Goal: Use online tool/utility: Use online tool/utility

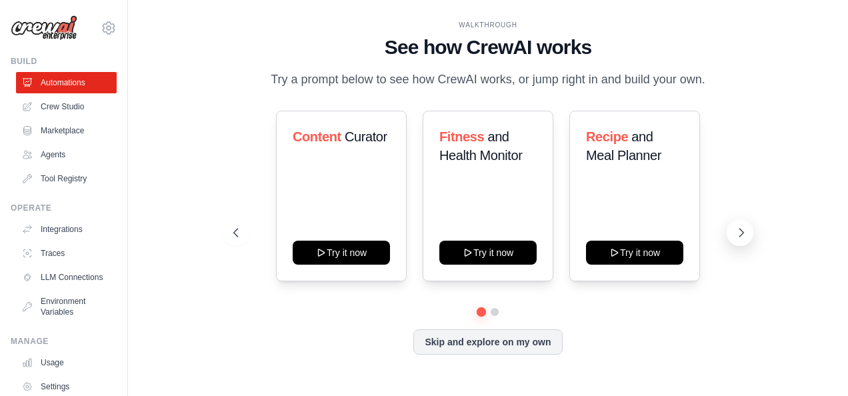
click at [741, 232] on icon at bounding box center [741, 232] width 13 height 13
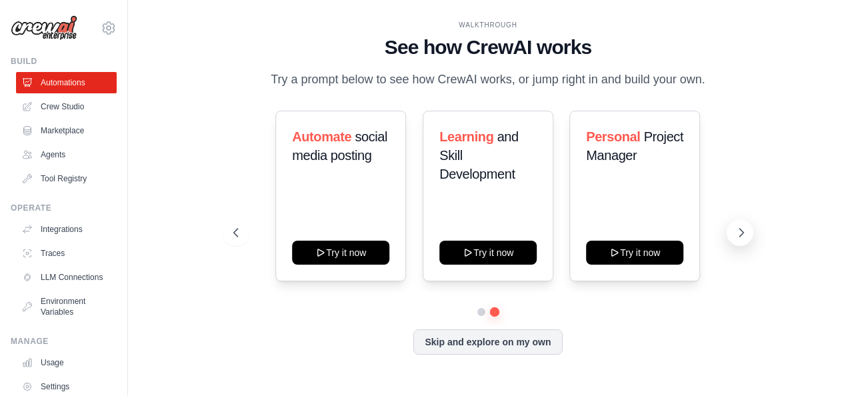
click at [741, 232] on icon at bounding box center [741, 232] width 13 height 13
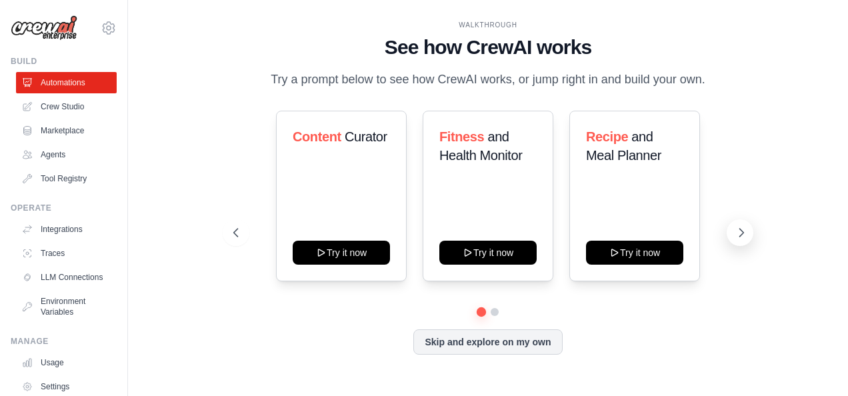
click at [741, 232] on icon at bounding box center [741, 232] width 13 height 13
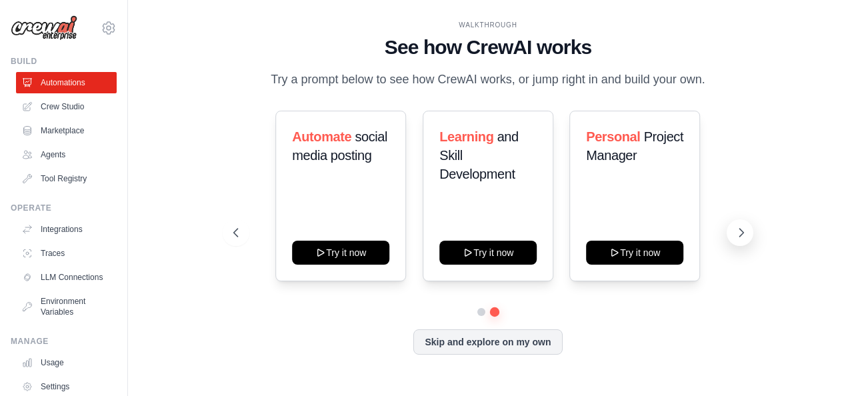
click at [748, 231] on icon at bounding box center [741, 232] width 13 height 13
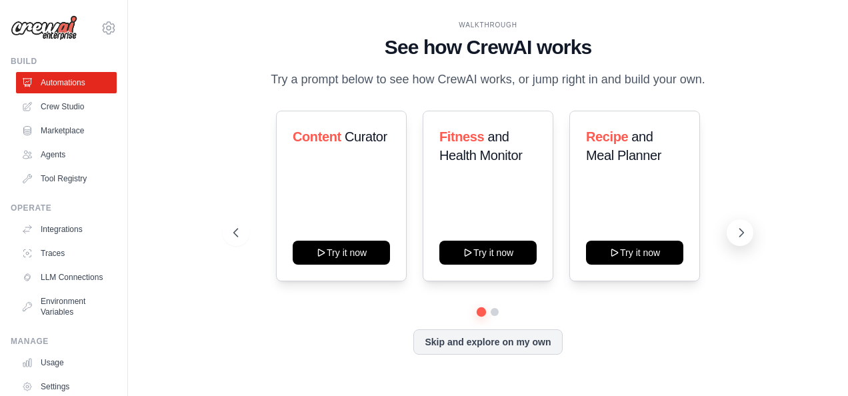
click at [748, 231] on icon at bounding box center [741, 232] width 13 height 13
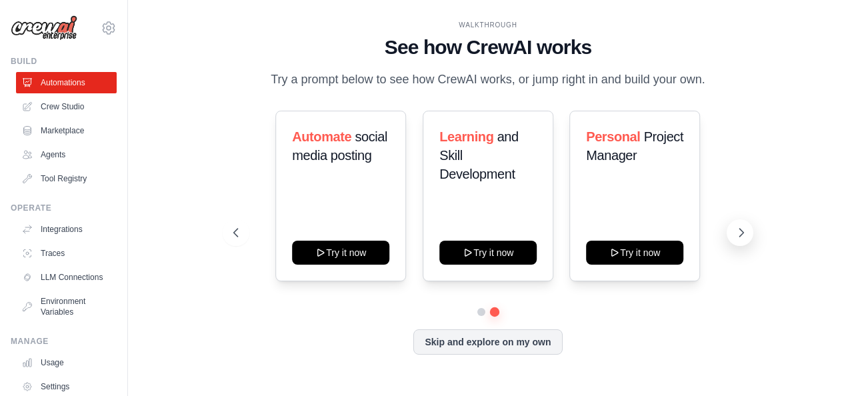
click at [748, 231] on icon at bounding box center [741, 232] width 13 height 13
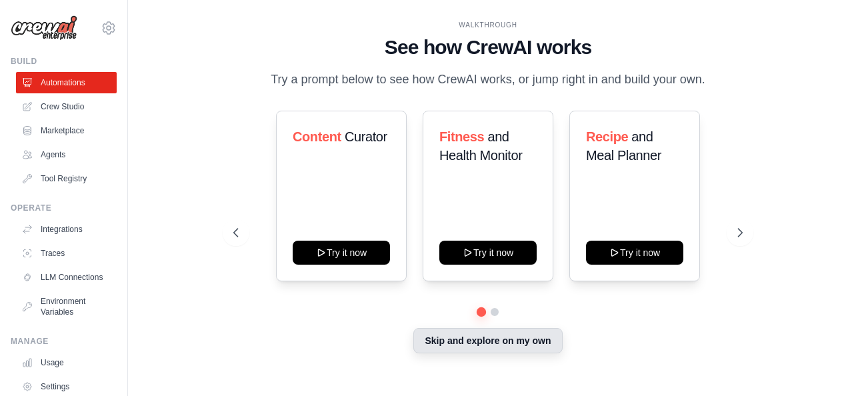
click at [517, 341] on button "Skip and explore on my own" at bounding box center [487, 340] width 149 height 25
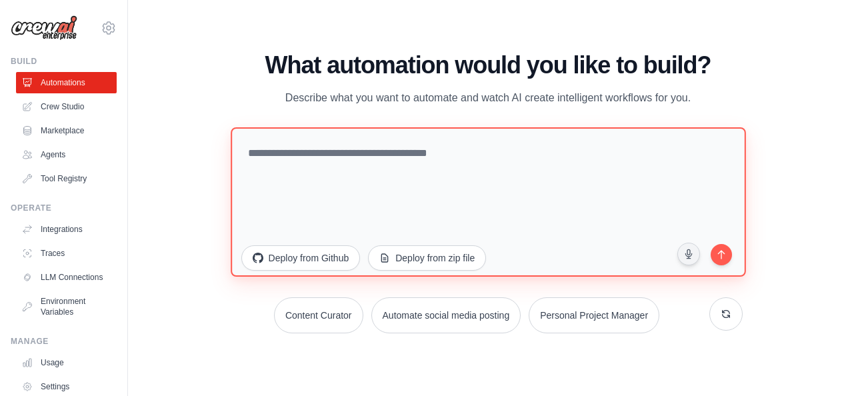
click at [380, 171] on textarea at bounding box center [488, 201] width 515 height 149
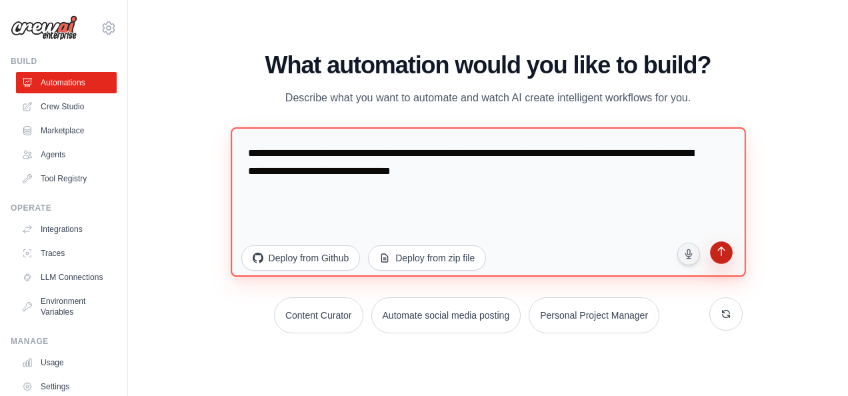
type textarea "**********"
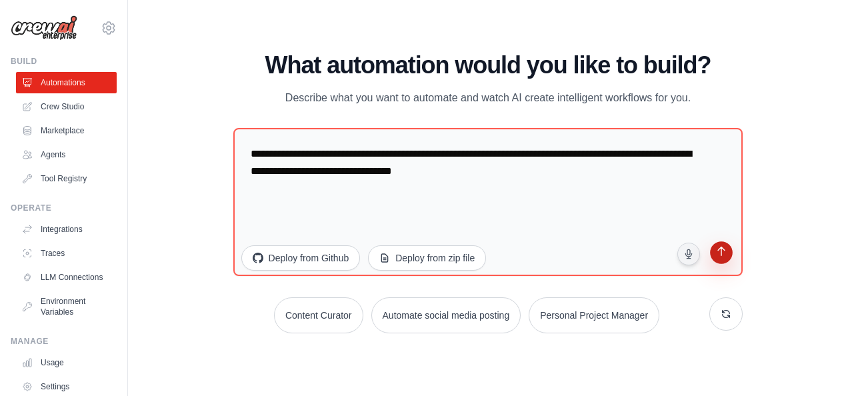
click at [720, 247] on icon "submit" at bounding box center [721, 253] width 13 height 13
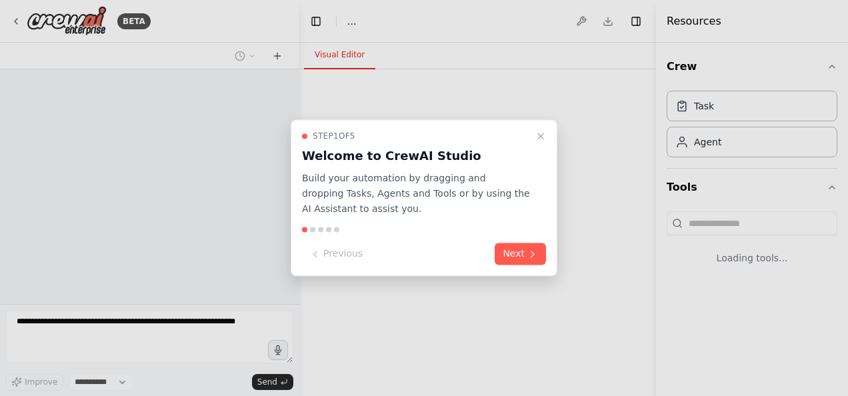
select select "****"
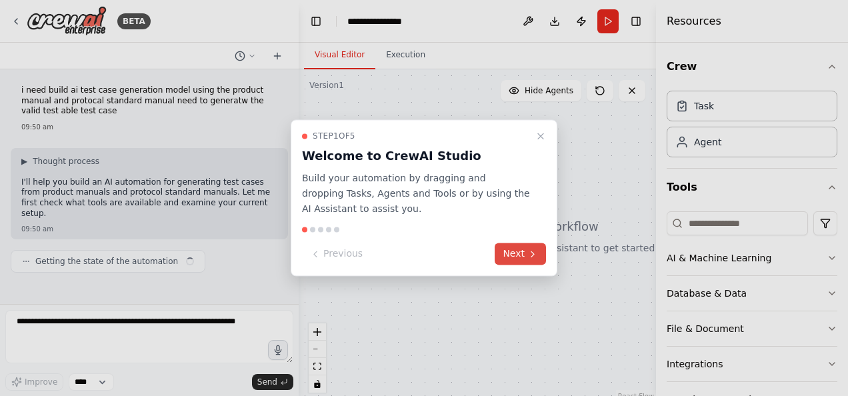
click at [529, 251] on icon at bounding box center [532, 254] width 11 height 11
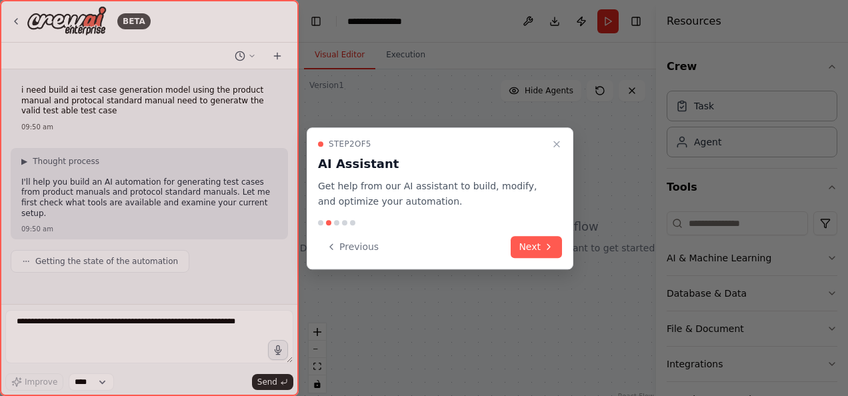
click at [529, 251] on button "Next" at bounding box center [536, 247] width 51 height 22
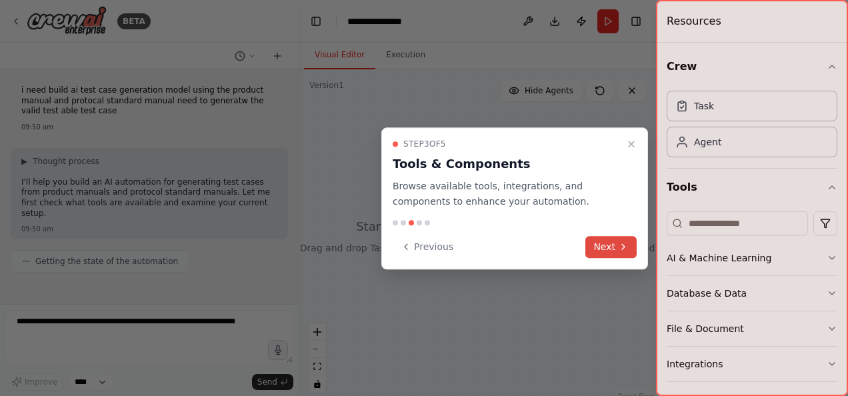
click at [603, 243] on button "Next" at bounding box center [610, 247] width 51 height 22
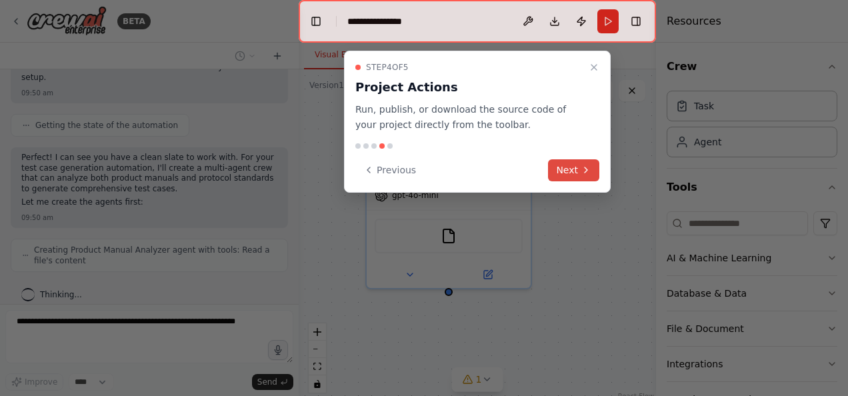
scroll to position [180, 0]
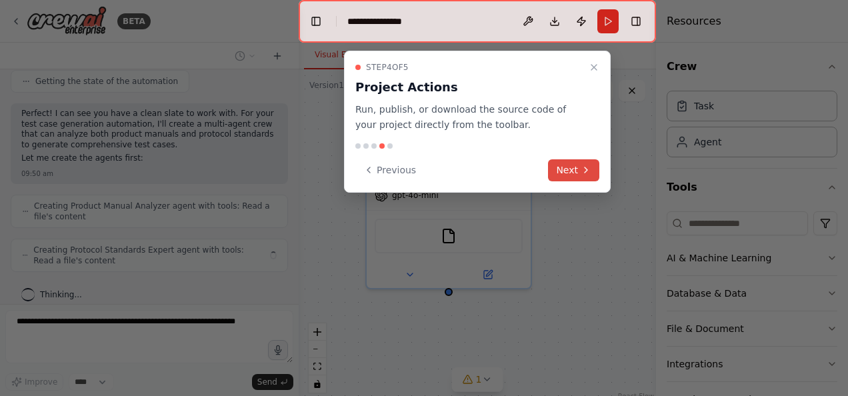
click at [579, 171] on button "Next" at bounding box center [573, 170] width 51 height 22
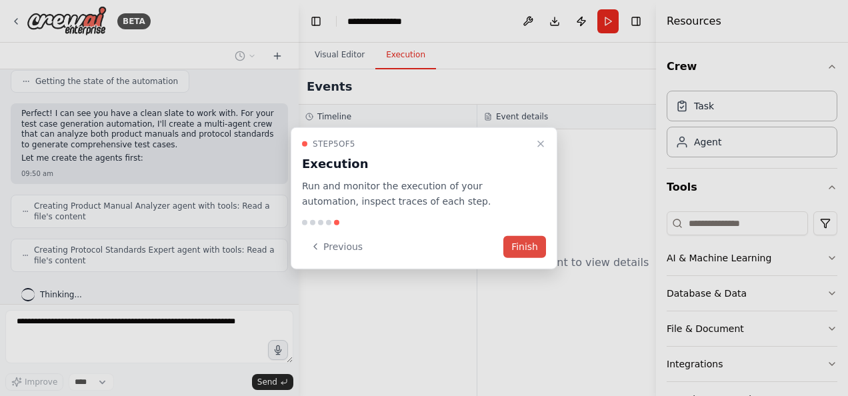
click at [518, 246] on button "Finish" at bounding box center [524, 246] width 43 height 22
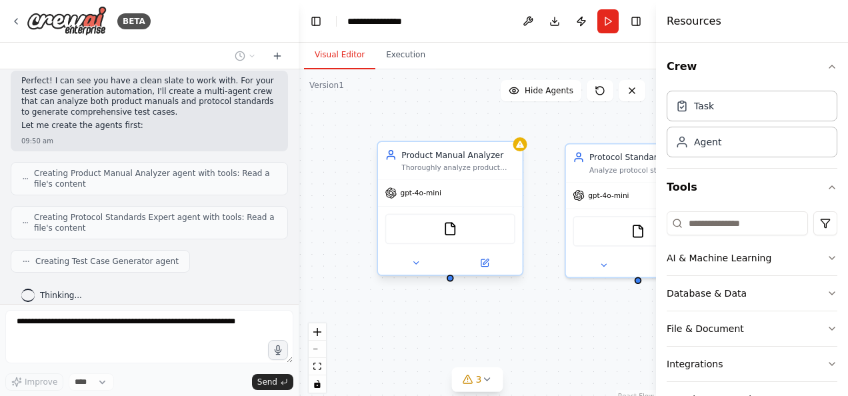
scroll to position [293, 0]
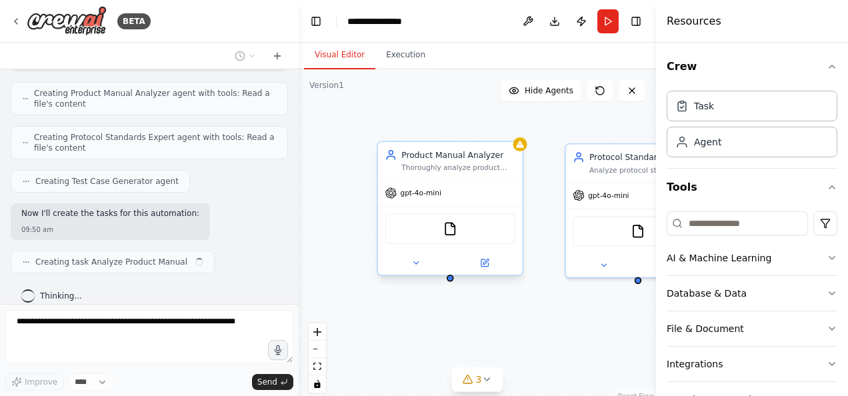
click at [491, 249] on div "FileReadTool" at bounding box center [450, 228] width 145 height 45
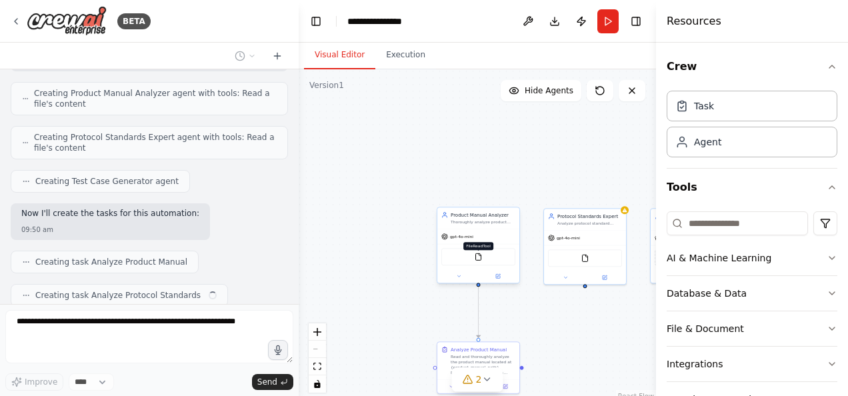
click at [476, 259] on img at bounding box center [479, 257] width 8 height 8
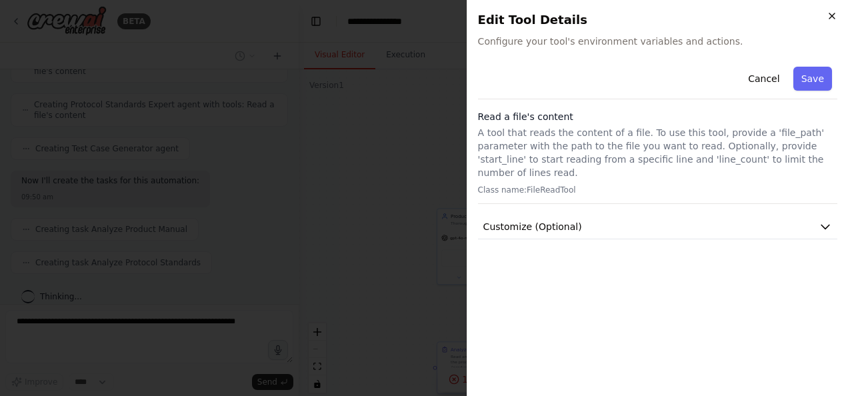
click at [831, 13] on icon "button" at bounding box center [832, 16] width 11 height 11
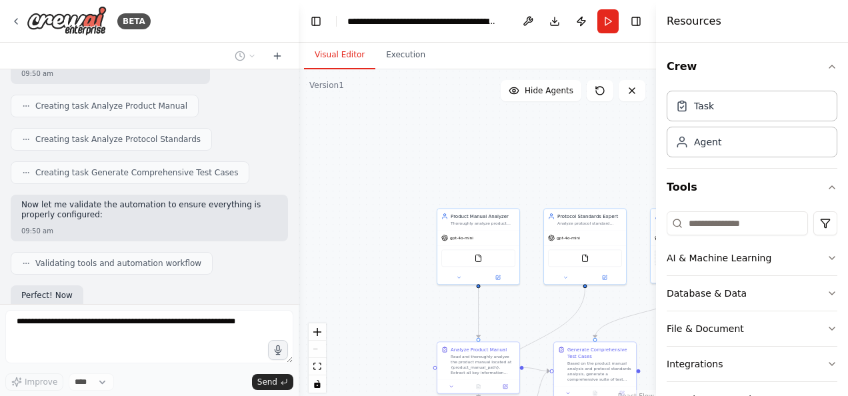
scroll to position [539, 0]
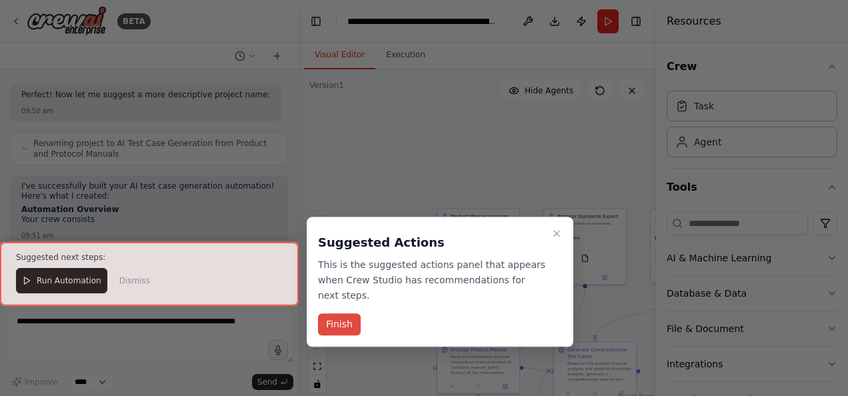
click at [348, 314] on button "Finish" at bounding box center [339, 325] width 43 height 22
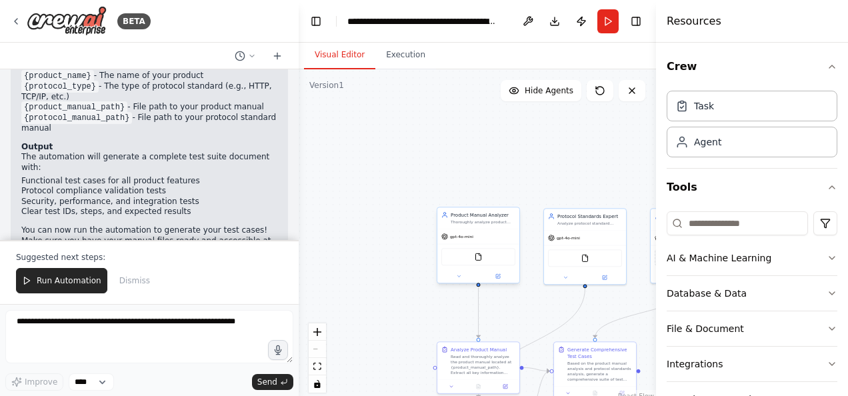
scroll to position [989, 0]
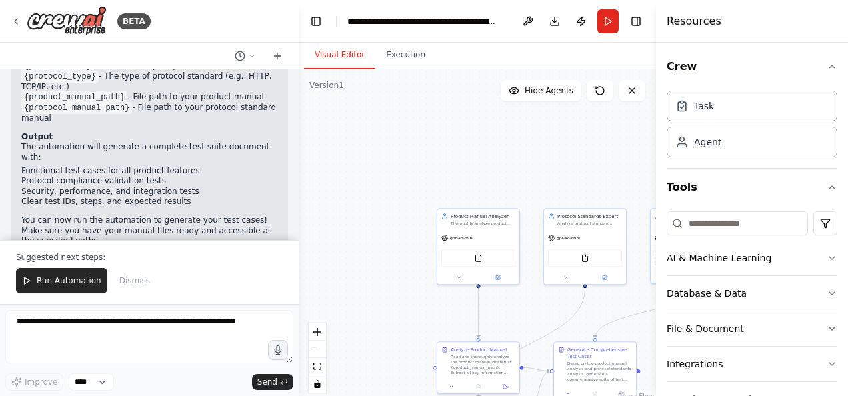
click at [617, 172] on div ".deletable-edge-delete-btn { width: 20px; height: 20px; border: 0px solid #ffff…" at bounding box center [477, 235] width 357 height 333
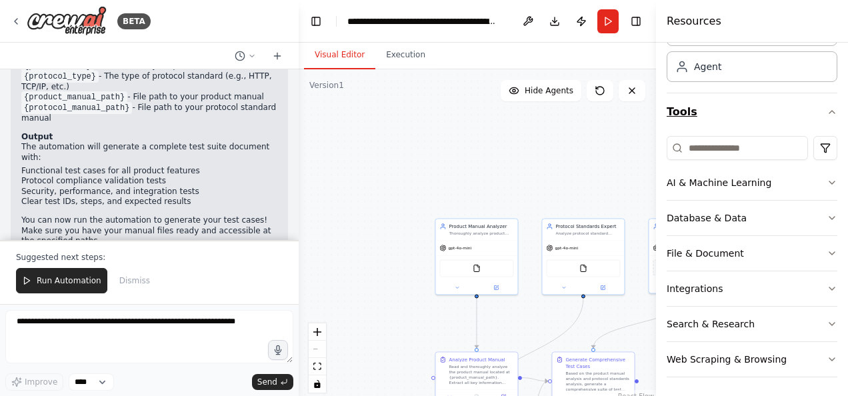
scroll to position [0, 0]
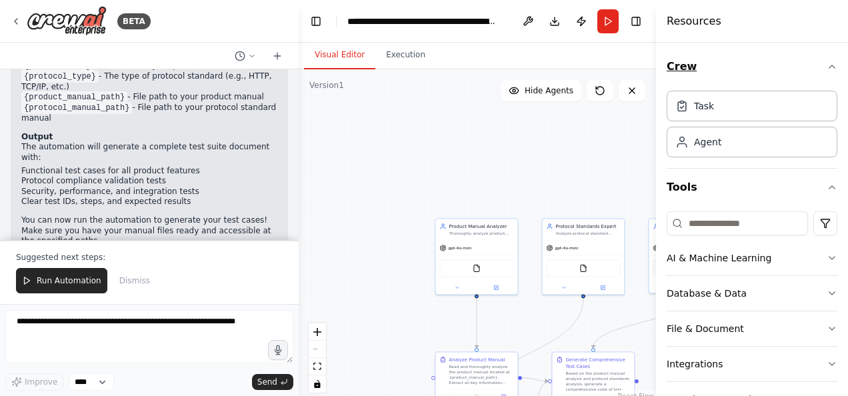
click at [824, 58] on button "Crew" at bounding box center [752, 66] width 171 height 37
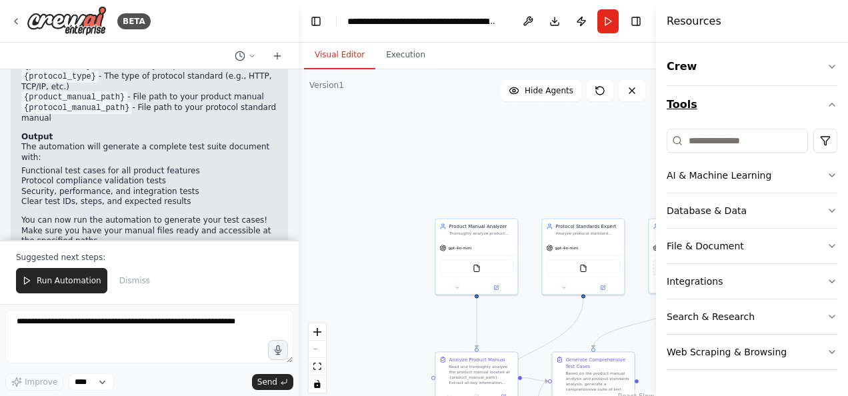
click at [836, 107] on icon "button" at bounding box center [832, 104] width 11 height 11
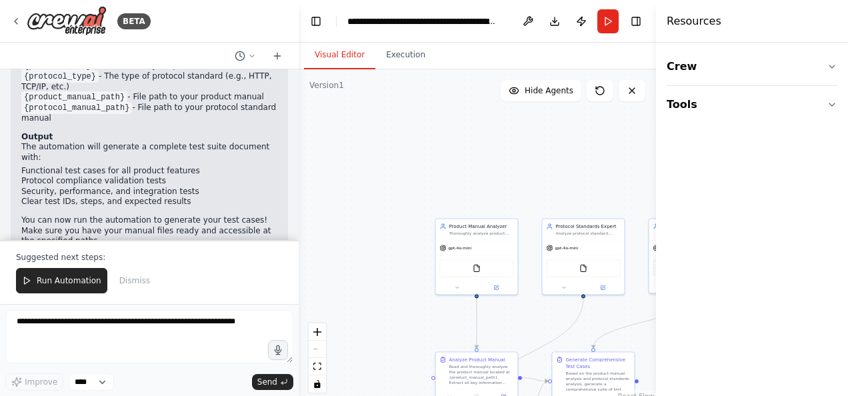
click at [557, 195] on div ".deletable-edge-delete-btn { width: 20px; height: 20px; border: 0px solid #ffff…" at bounding box center [477, 235] width 357 height 333
click at [685, 31] on div "Resources" at bounding box center [752, 21] width 192 height 43
click at [631, 93] on icon at bounding box center [632, 90] width 11 height 11
click at [632, 89] on icon at bounding box center [632, 90] width 11 height 11
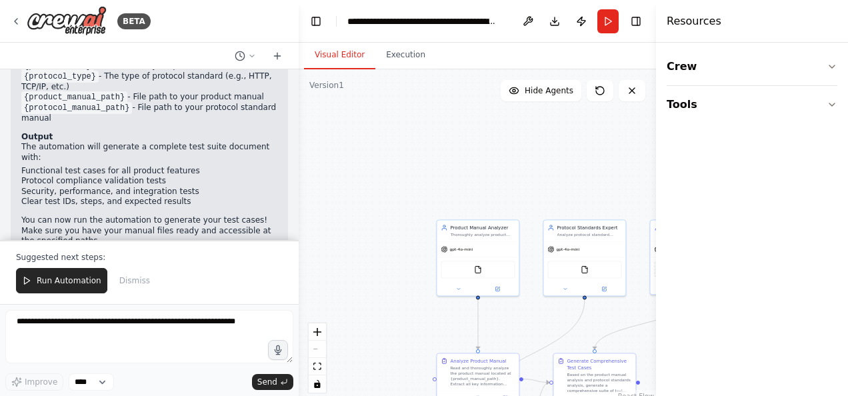
drag, startPoint x: 632, startPoint y: 89, endPoint x: 583, endPoint y: 160, distance: 86.2
click at [583, 160] on div ".deletable-edge-delete-btn { width: 20px; height: 20px; border: 0px solid #ffff…" at bounding box center [477, 235] width 357 height 333
click at [360, 239] on div ".deletable-edge-delete-btn { width: 20px; height: 20px; border: 0px solid #ffff…" at bounding box center [477, 235] width 357 height 333
click at [320, 347] on div "React Flow controls" at bounding box center [317, 357] width 17 height 69
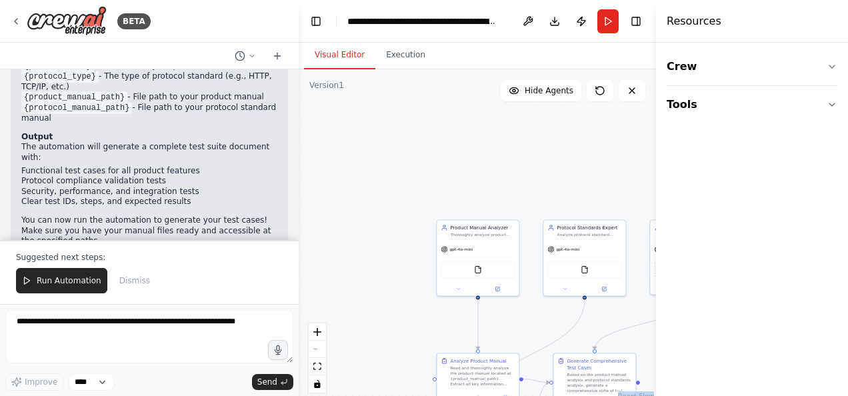
click at [320, 347] on div "React Flow controls" at bounding box center [317, 357] width 17 height 69
drag, startPoint x: 320, startPoint y: 347, endPoint x: 408, endPoint y: 218, distance: 156.4
click at [408, 218] on div ".deletable-edge-delete-btn { width: 20px; height: 20px; border: 0px solid #ffff…" at bounding box center [477, 235] width 357 height 333
drag, startPoint x: 597, startPoint y: 174, endPoint x: 76, endPoint y: 288, distance: 532.9
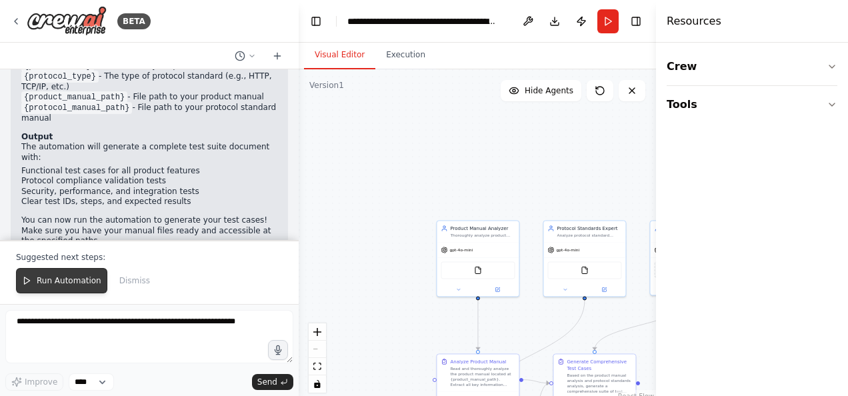
click at [76, 288] on button "Run Automation" at bounding box center [61, 280] width 91 height 25
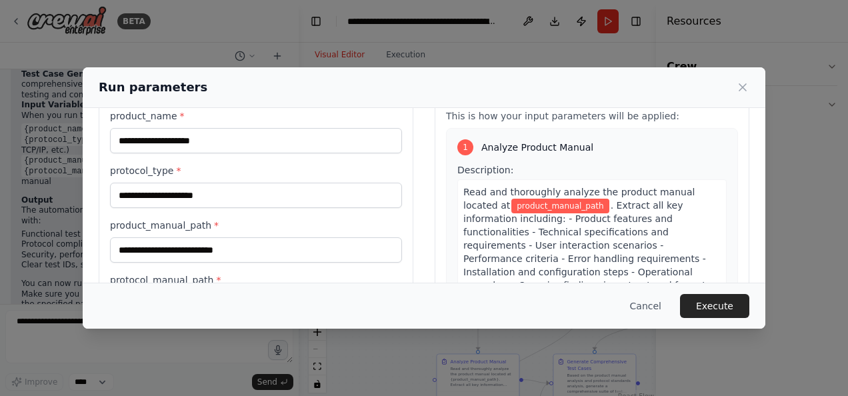
scroll to position [45, 0]
click at [411, 209] on div "Inputs product_name * protocol_type * product_manual_path * protocol_manual_pat…" at bounding box center [424, 237] width 651 height 316
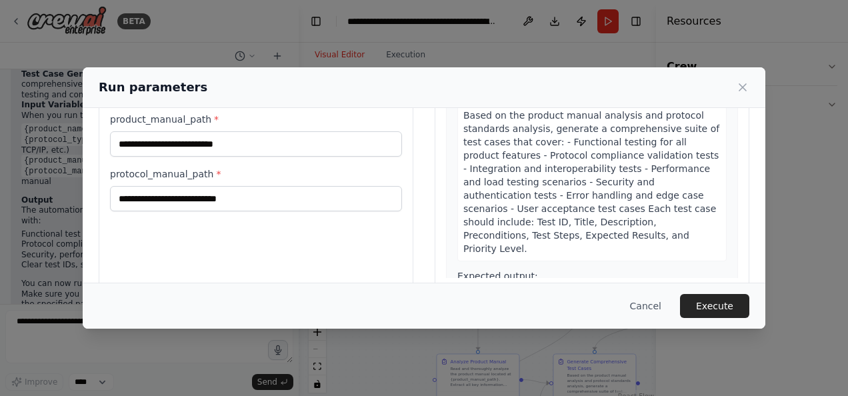
scroll to position [172, 0]
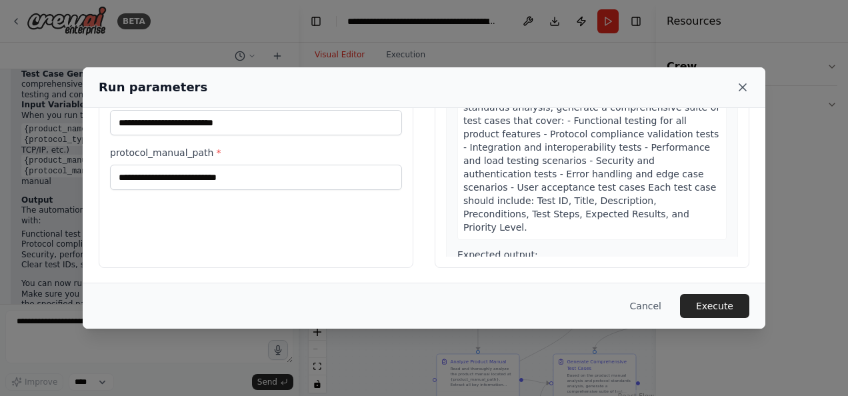
click at [740, 85] on icon at bounding box center [742, 87] width 7 height 7
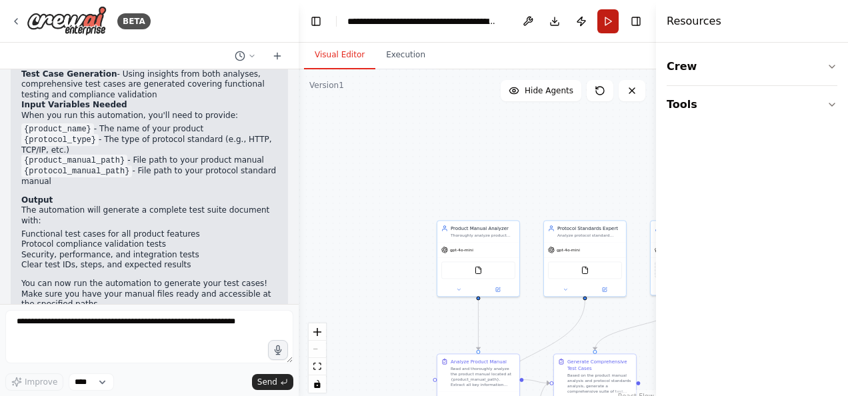
click at [604, 19] on button "Run" at bounding box center [607, 21] width 21 height 24
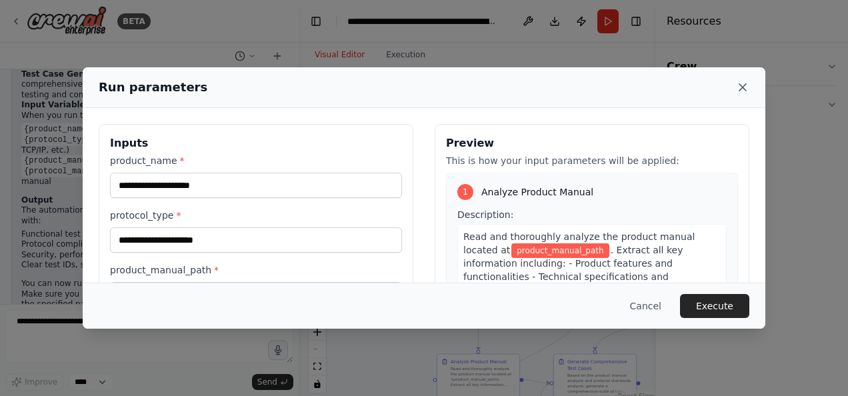
click at [743, 86] on icon at bounding box center [742, 87] width 13 height 13
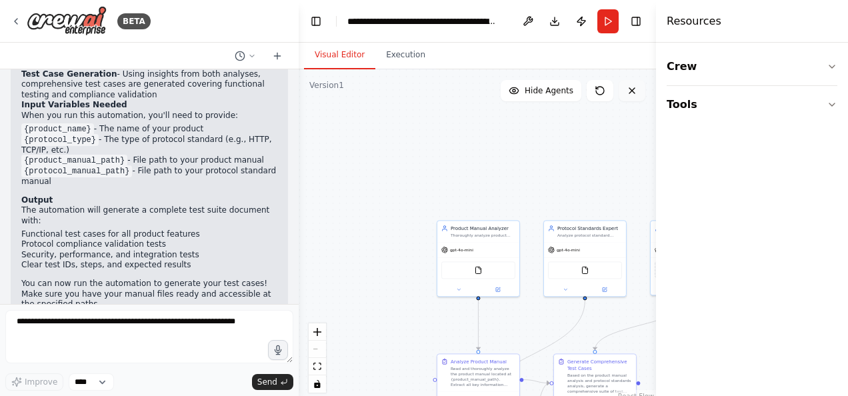
click at [637, 93] on button at bounding box center [632, 90] width 27 height 21
click at [553, 23] on button "Download" at bounding box center [554, 21] width 21 height 24
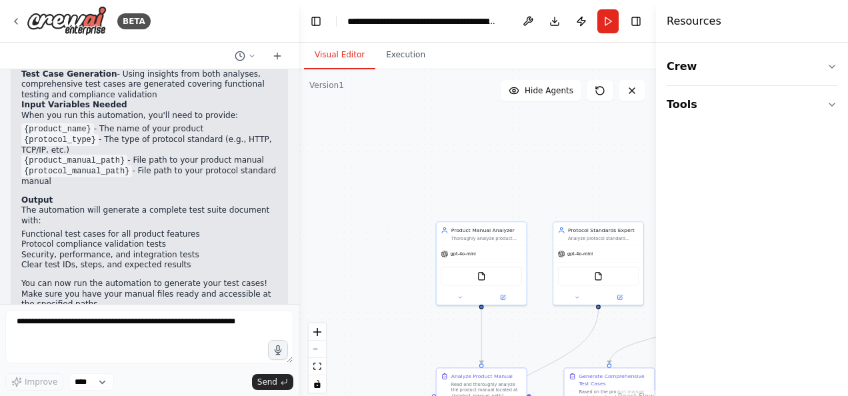
click at [703, 24] on h4 "Resources" at bounding box center [694, 21] width 55 height 16
click at [689, 17] on h4 "Resources" at bounding box center [694, 21] width 55 height 16
click at [639, 23] on button "Toggle Right Sidebar" at bounding box center [636, 21] width 19 height 19
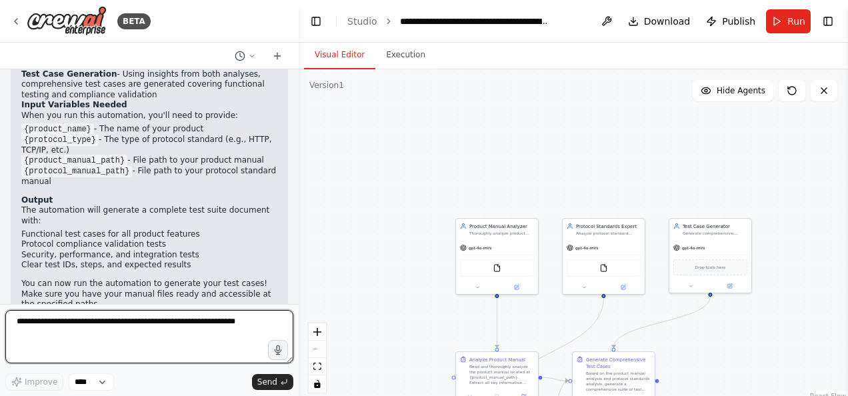
click at [47, 349] on textarea at bounding box center [149, 336] width 288 height 53
type textarea "**********"
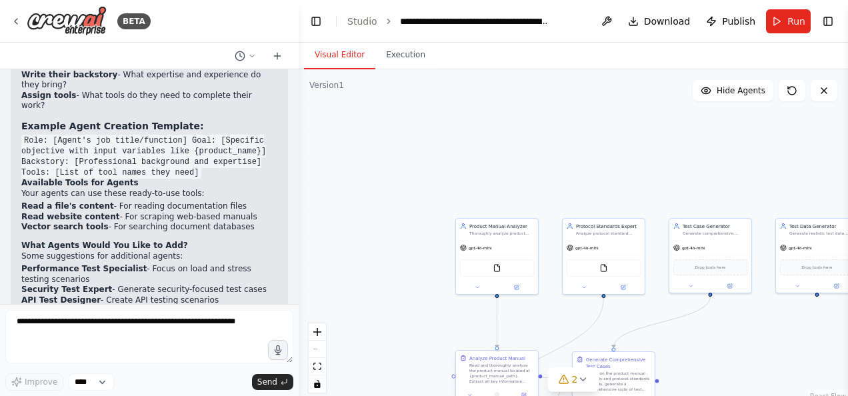
scroll to position [1700, 0]
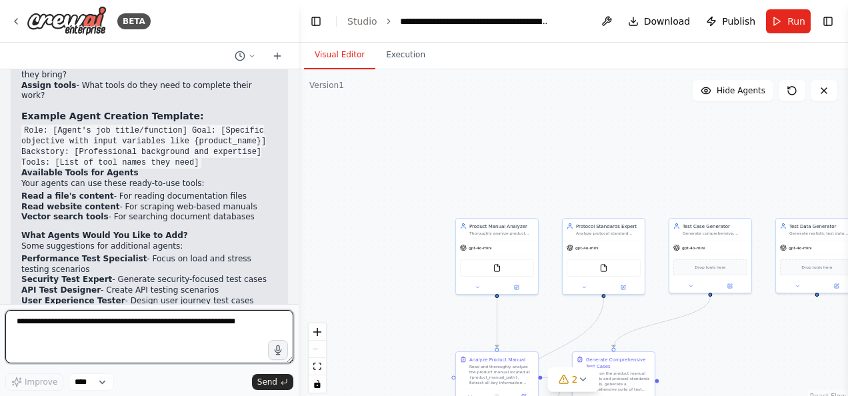
click at [52, 343] on textarea at bounding box center [149, 336] width 288 height 53
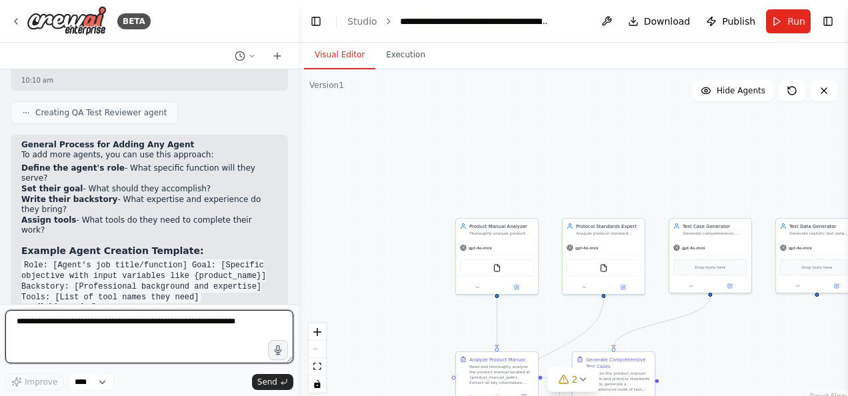
scroll to position [1588, 0]
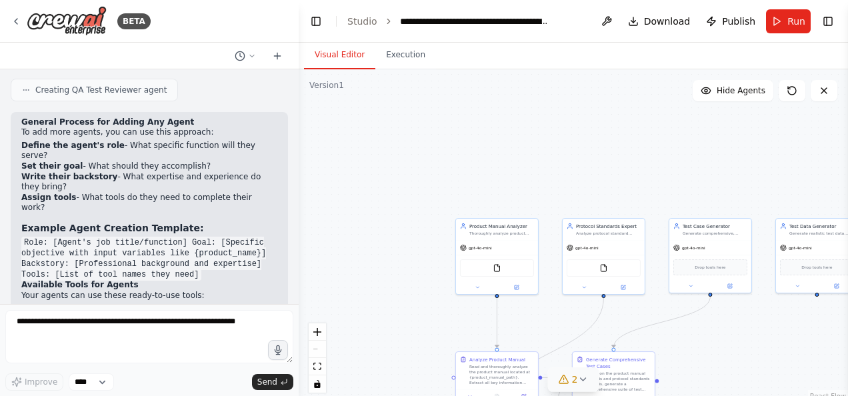
click at [579, 380] on icon at bounding box center [582, 379] width 11 height 11
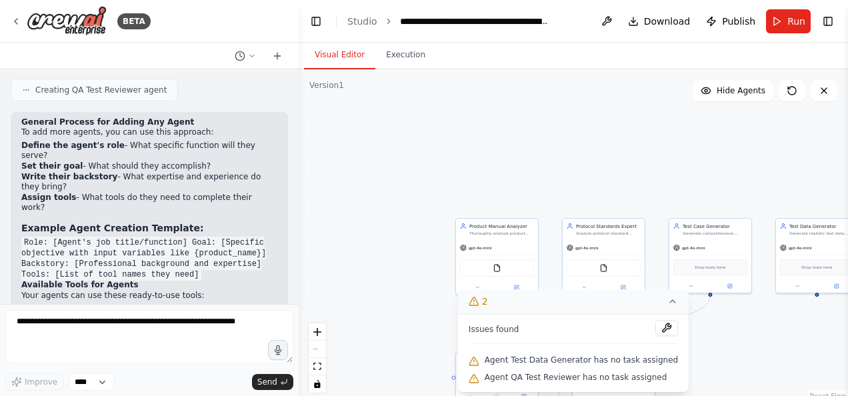
click at [494, 331] on span "Issues found" at bounding box center [494, 329] width 51 height 11
click at [667, 300] on icon at bounding box center [672, 301] width 11 height 11
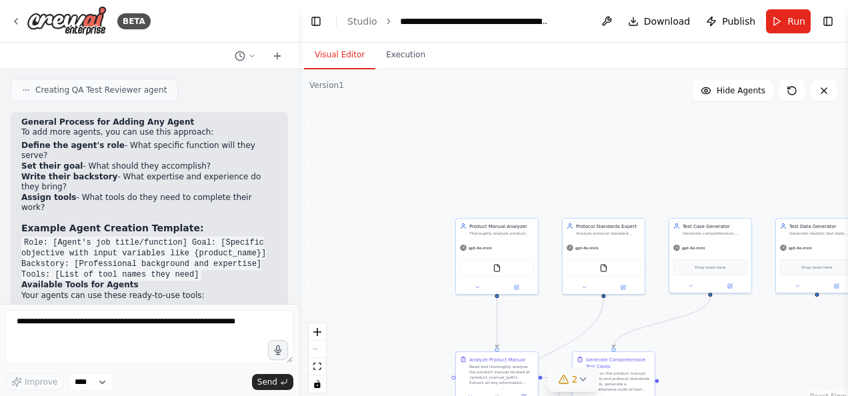
click at [569, 384] on icon at bounding box center [564, 379] width 11 height 11
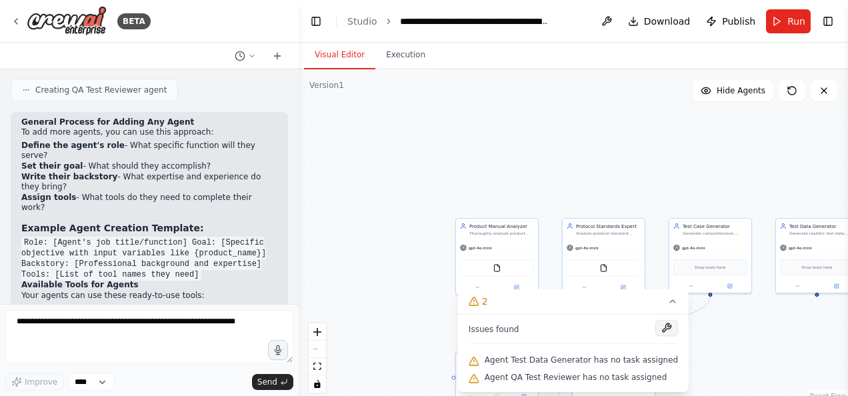
click at [655, 326] on button at bounding box center [666, 328] width 23 height 16
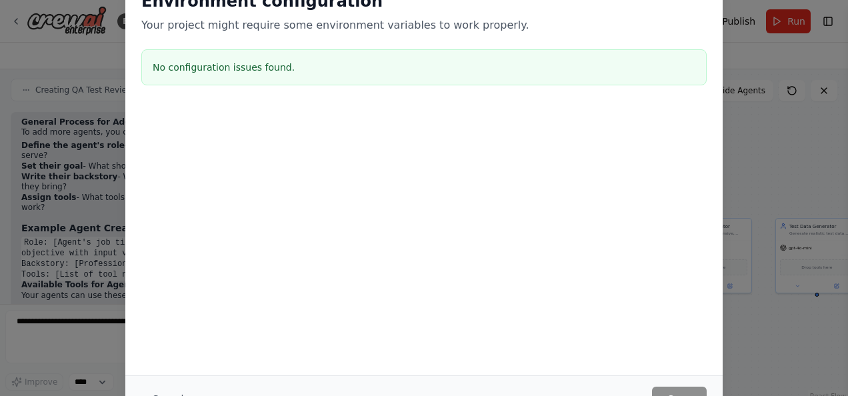
click at [844, 139] on div "Environment configuration Your project might require some environment variables…" at bounding box center [424, 198] width 848 height 396
click at [111, 67] on div "Environment configuration Your project might require some environment variables…" at bounding box center [424, 198] width 848 height 396
click at [12, 21] on div "Environment configuration Your project might require some environment variables…" at bounding box center [424, 198] width 848 height 396
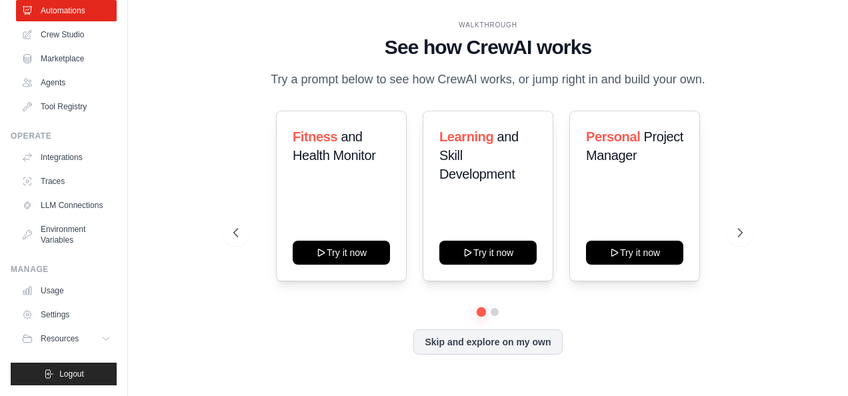
scroll to position [82, 0]
